Goal: Task Accomplishment & Management: Use online tool/utility

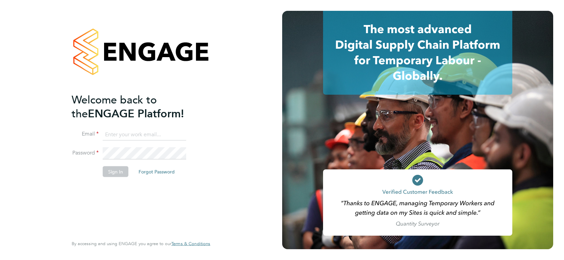
type input "[PERSON_NAME][EMAIL_ADDRESS][PERSON_NAME][DOMAIN_NAME]"
click at [111, 175] on button "Sign In" at bounding box center [116, 171] width 26 height 11
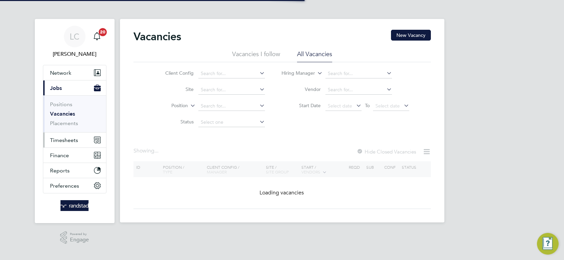
click at [70, 137] on span "Timesheets" at bounding box center [64, 140] width 28 height 6
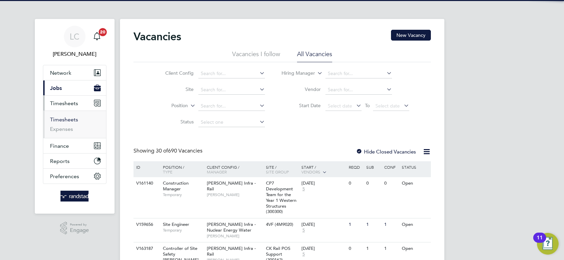
click at [73, 119] on link "Timesheets" at bounding box center [64, 119] width 28 height 6
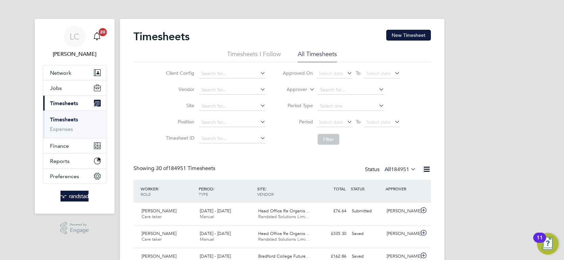
click at [308, 86] on icon at bounding box center [308, 87] width 0 height 6
click at [294, 95] on li "Worker" at bounding box center [290, 97] width 33 height 9
click at [327, 88] on input at bounding box center [351, 89] width 67 height 9
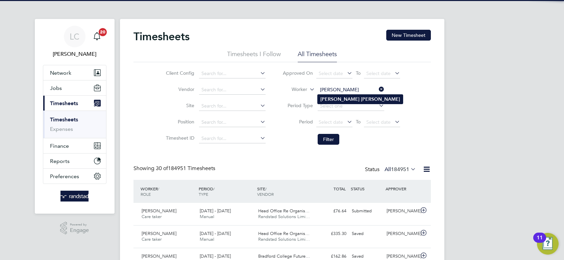
click at [361, 96] on b "[PERSON_NAME]" at bounding box center [380, 99] width 39 height 6
type input "[PERSON_NAME]"
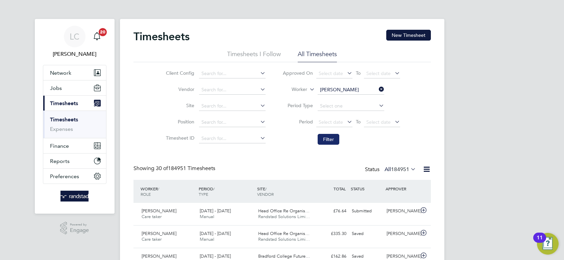
click at [327, 143] on button "Filter" at bounding box center [329, 139] width 22 height 11
